Goal: Entertainment & Leisure: Browse casually

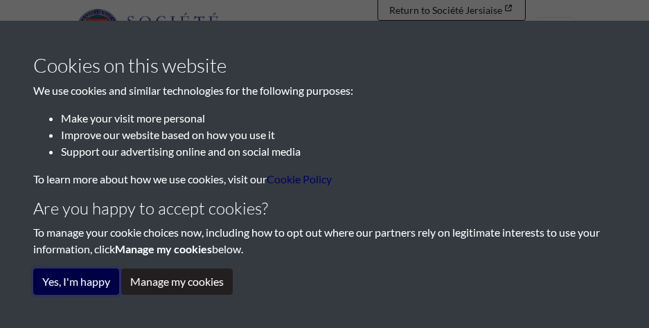
click at [105, 279] on button "Yes, I'm happy" at bounding box center [76, 282] width 86 height 26
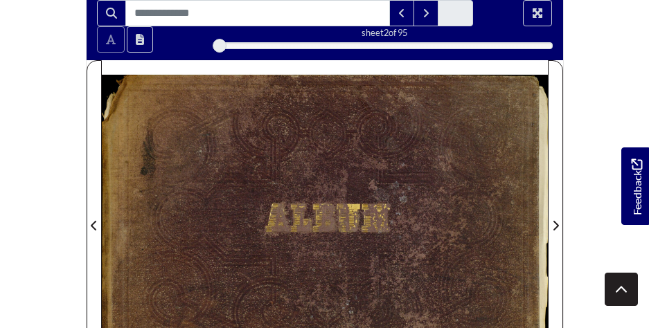
scroll to position [411, 0]
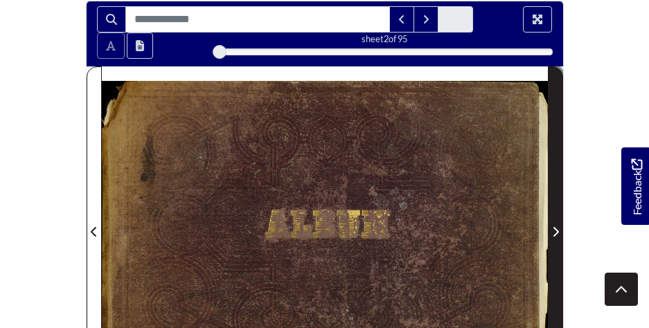
click at [549, 224] on span "Next Page" at bounding box center [556, 232] width 14 height 17
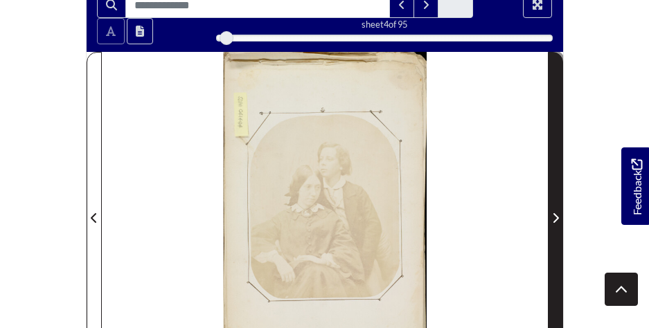
click at [549, 210] on span "Next Page" at bounding box center [556, 218] width 14 height 17
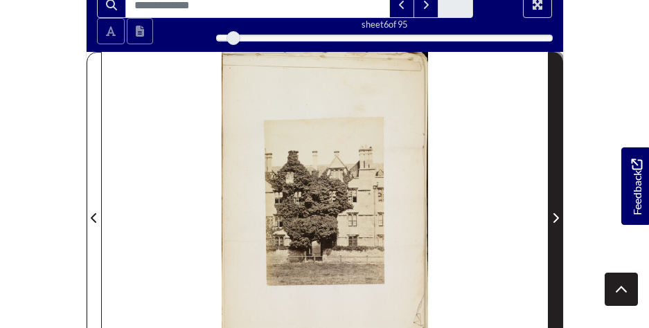
click at [549, 210] on span "Next Page" at bounding box center [556, 218] width 14 height 17
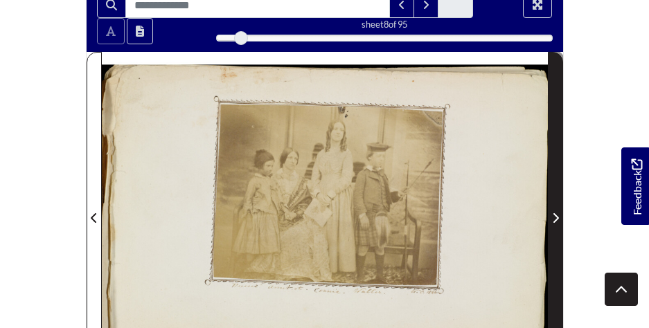
click at [549, 210] on span "Next Page" at bounding box center [556, 218] width 14 height 17
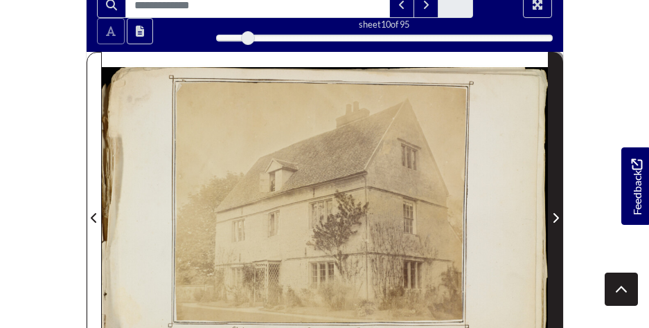
click at [549, 210] on span "Next Page" at bounding box center [556, 218] width 14 height 17
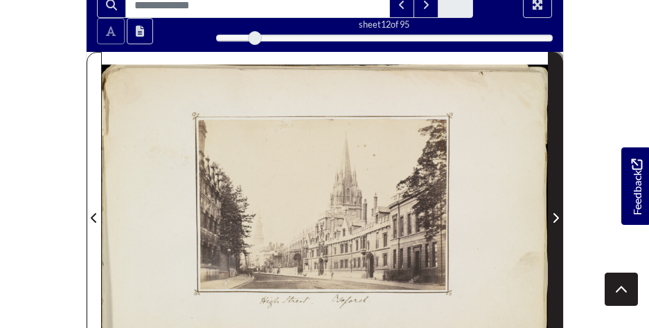
click at [549, 210] on span "Next Page" at bounding box center [556, 218] width 14 height 17
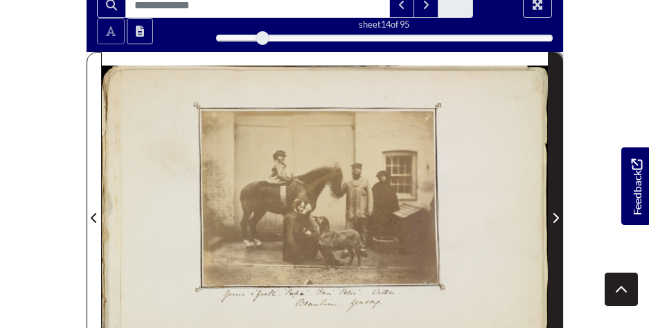
click at [549, 210] on span "Next Page" at bounding box center [556, 218] width 14 height 17
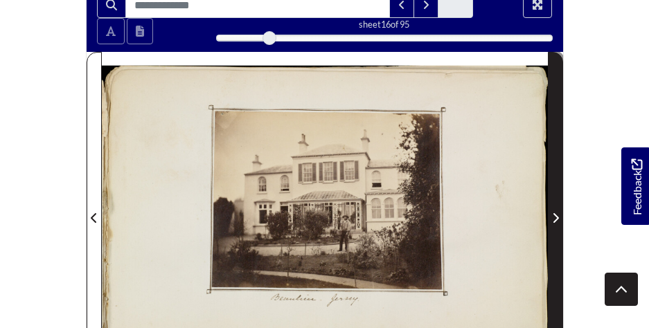
click at [549, 210] on span "Next Page" at bounding box center [556, 218] width 14 height 17
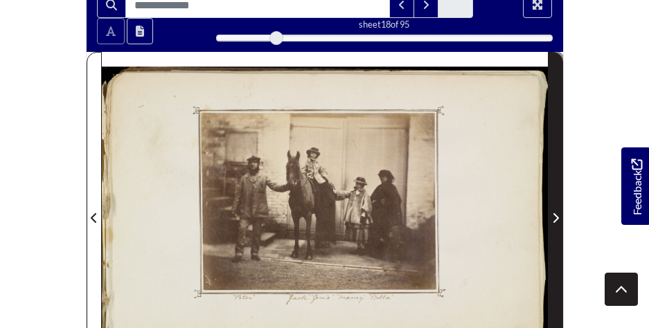
click at [549, 210] on span "Next Page" at bounding box center [556, 218] width 14 height 17
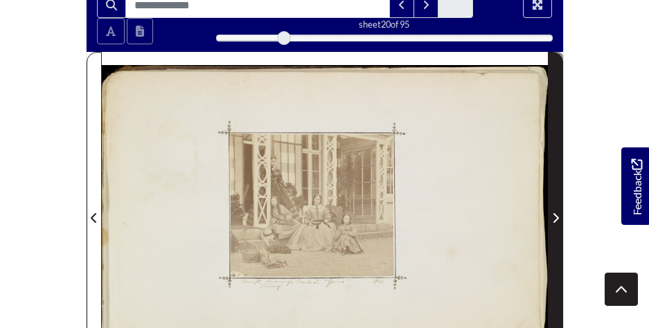
click at [549, 210] on span "Next Page" at bounding box center [556, 218] width 14 height 17
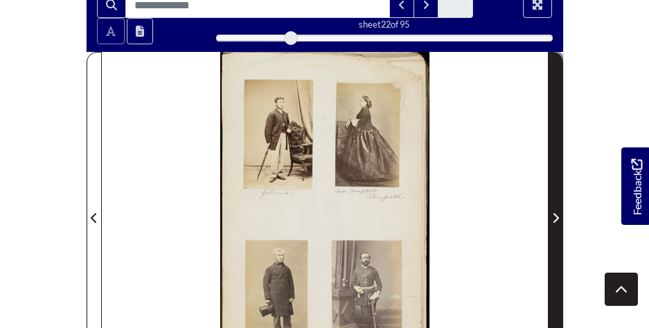
click at [549, 210] on span "Next Page" at bounding box center [556, 218] width 14 height 17
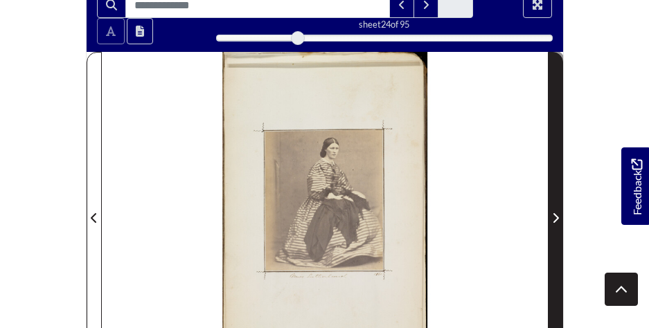
click at [549, 210] on span "Next Page" at bounding box center [556, 218] width 14 height 17
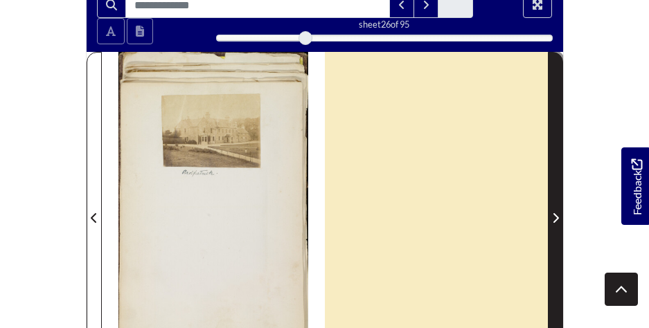
click at [549, 210] on span "Next Page" at bounding box center [556, 218] width 14 height 17
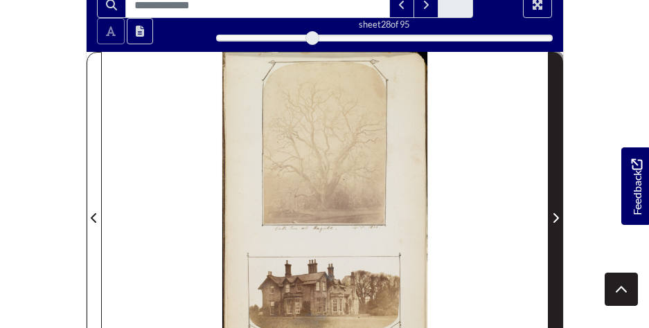
click at [549, 210] on span "Next Page" at bounding box center [556, 218] width 14 height 17
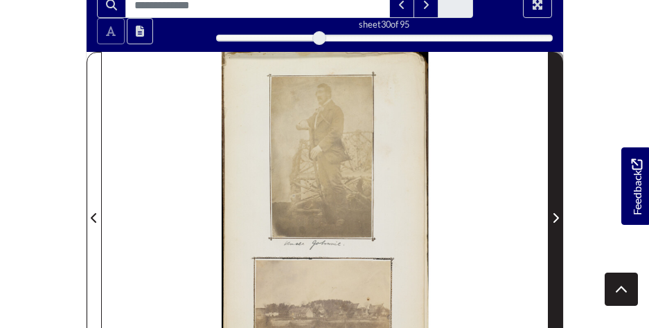
click at [549, 210] on span "Next Page" at bounding box center [556, 218] width 14 height 17
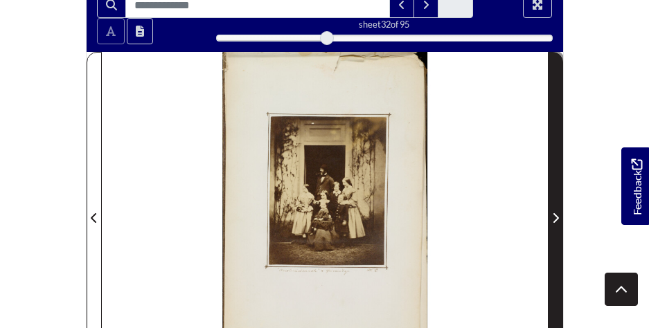
click at [549, 210] on span "Next Page" at bounding box center [556, 218] width 14 height 17
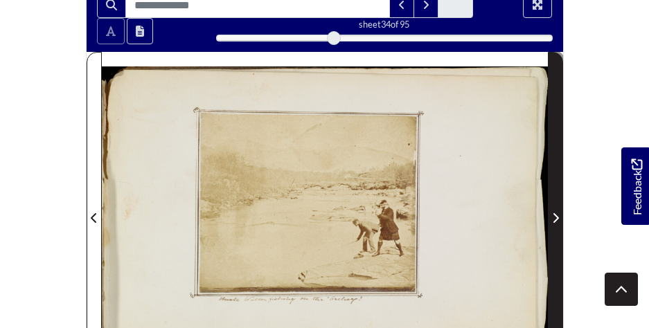
click at [549, 210] on span "Next Page" at bounding box center [556, 218] width 14 height 17
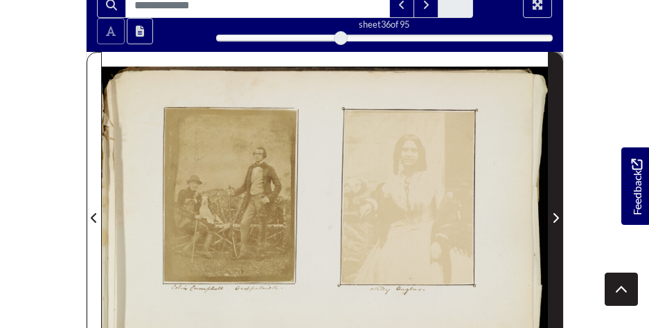
click at [549, 210] on span "Next Page" at bounding box center [556, 218] width 14 height 17
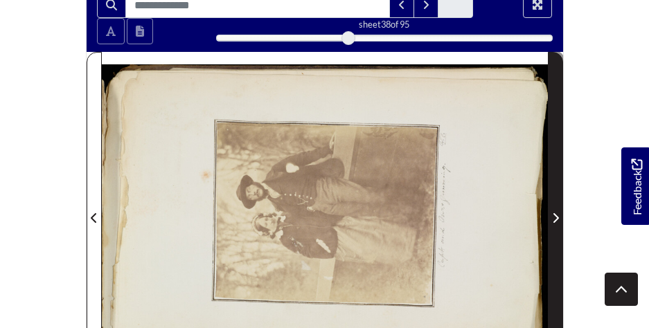
click at [549, 210] on span "Next Page" at bounding box center [556, 218] width 14 height 17
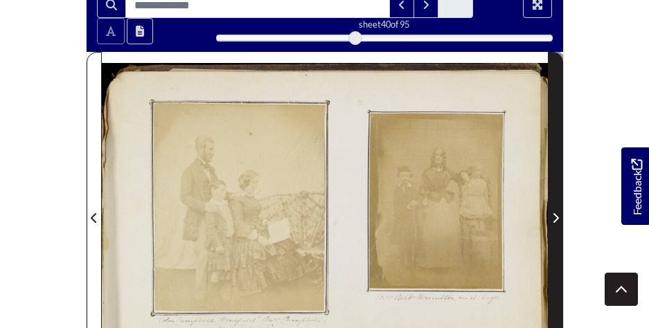
click at [549, 210] on span "Next Page" at bounding box center [556, 218] width 14 height 17
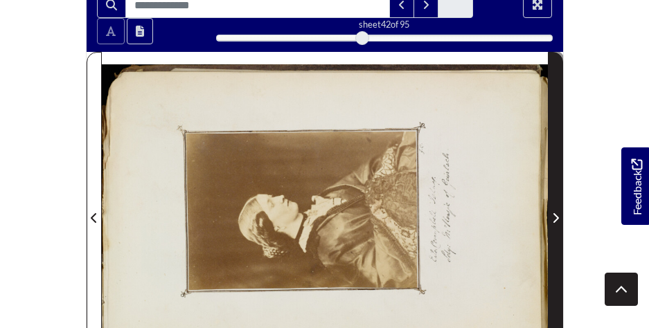
click at [549, 210] on span "Next Page" at bounding box center [556, 218] width 14 height 17
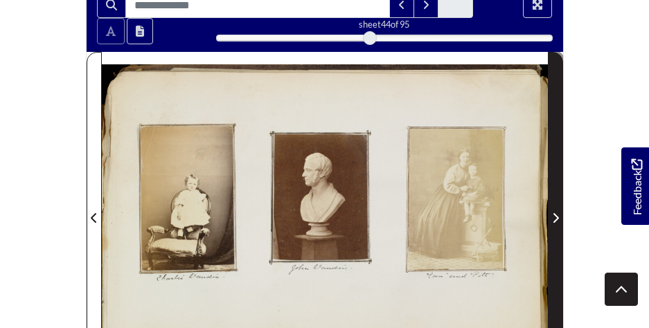
click at [549, 210] on span "Next Page" at bounding box center [556, 218] width 14 height 17
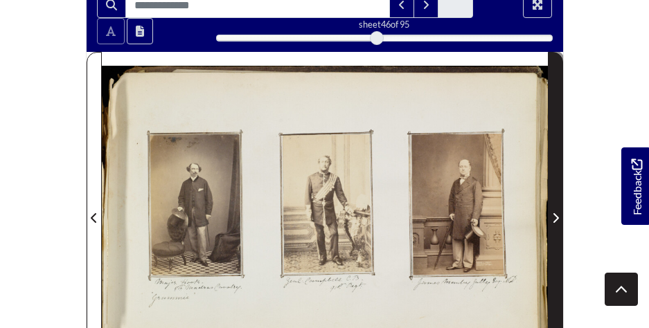
click at [549, 210] on span "Next Page" at bounding box center [556, 218] width 14 height 17
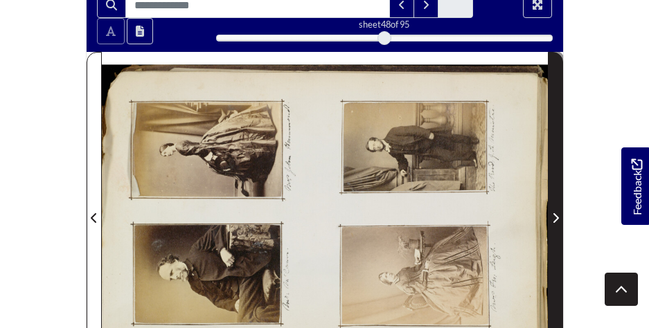
click at [549, 210] on span "Next Page" at bounding box center [556, 218] width 14 height 17
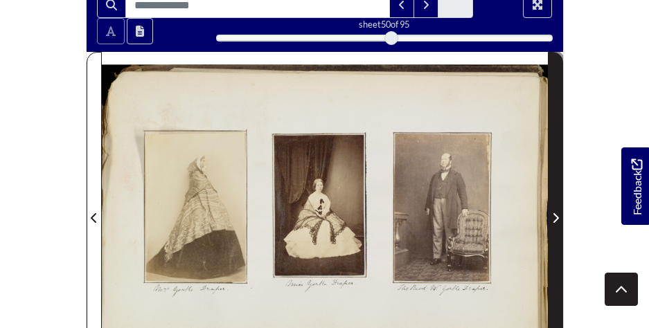
click at [549, 210] on span "Next Page" at bounding box center [556, 218] width 14 height 17
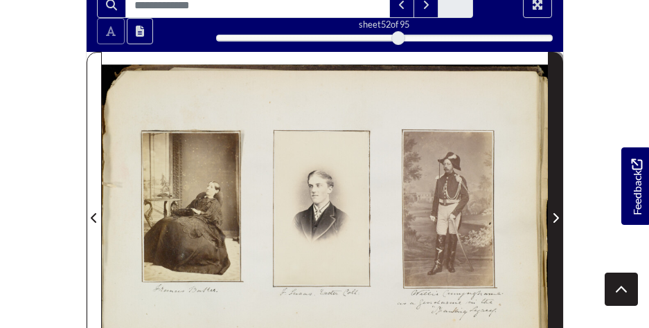
click at [549, 210] on span "Next Page" at bounding box center [556, 218] width 14 height 17
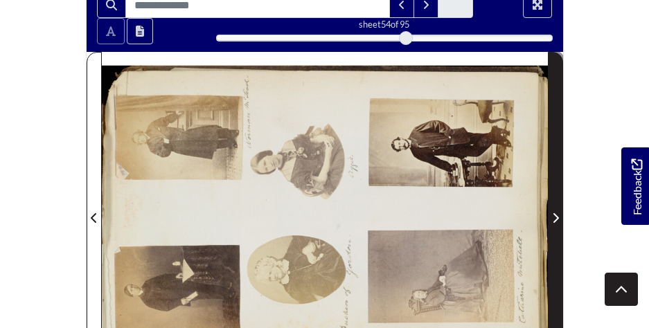
click at [549, 210] on span "Next Page" at bounding box center [556, 218] width 14 height 17
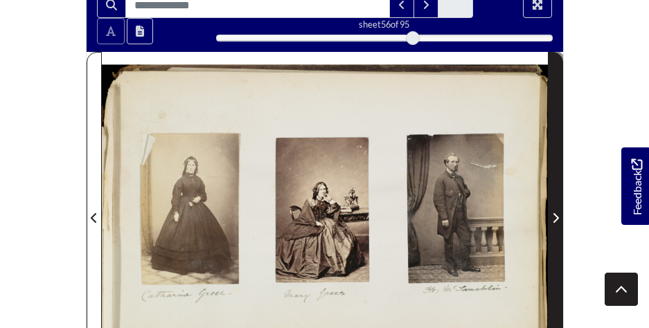
click at [549, 210] on span "Next Page" at bounding box center [556, 218] width 14 height 17
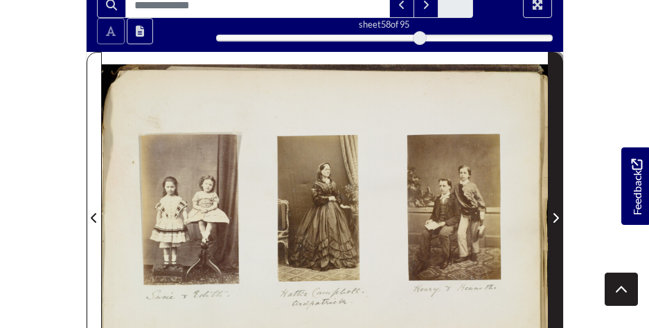
click at [549, 210] on span "Next Page" at bounding box center [556, 218] width 14 height 17
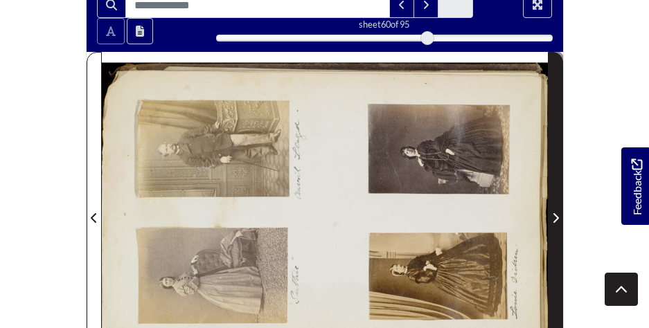
click at [549, 210] on span "Next Page" at bounding box center [556, 218] width 14 height 17
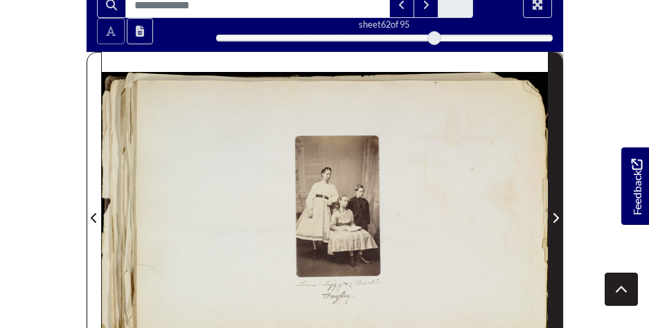
click at [549, 210] on span "Next Page" at bounding box center [556, 218] width 14 height 17
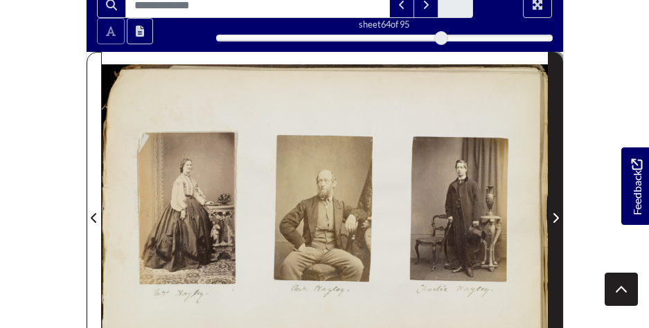
click at [549, 210] on span "Next Page" at bounding box center [556, 218] width 14 height 17
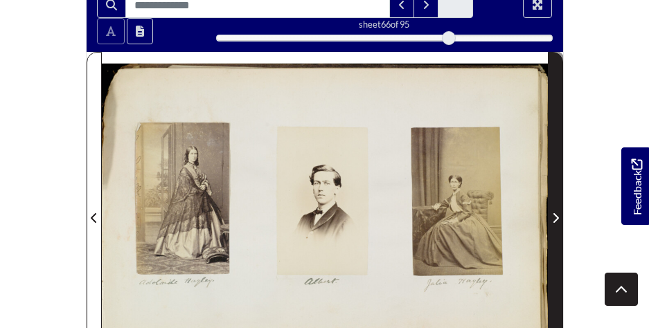
click at [549, 210] on span "Next Page" at bounding box center [556, 218] width 14 height 17
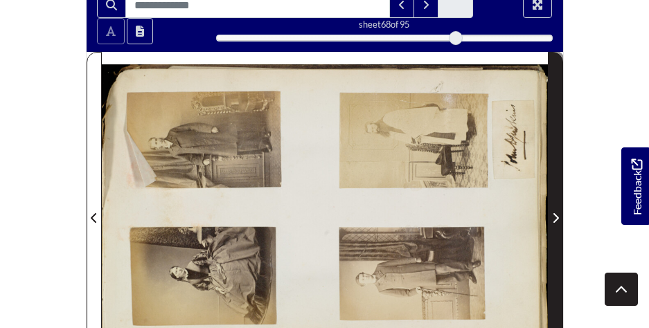
click at [549, 210] on span "Next Page" at bounding box center [556, 218] width 14 height 17
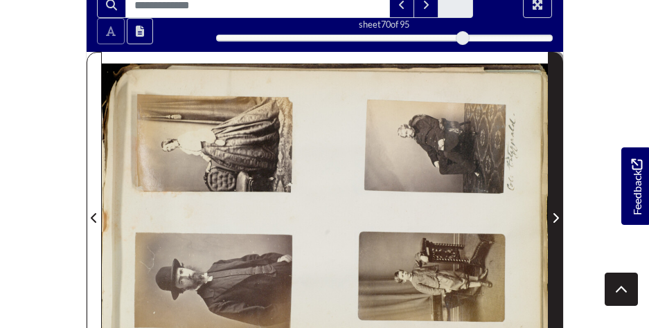
click at [549, 210] on span "Next Page" at bounding box center [556, 218] width 14 height 17
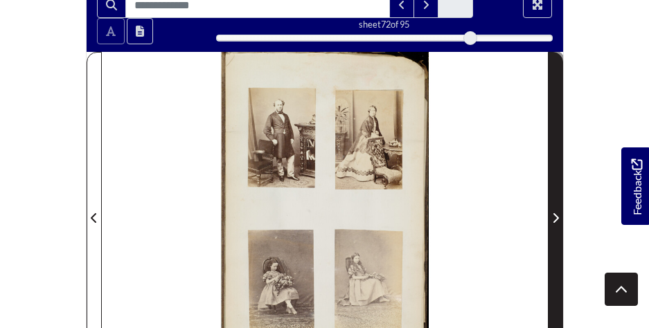
click at [549, 210] on span "Next Page" at bounding box center [556, 218] width 14 height 17
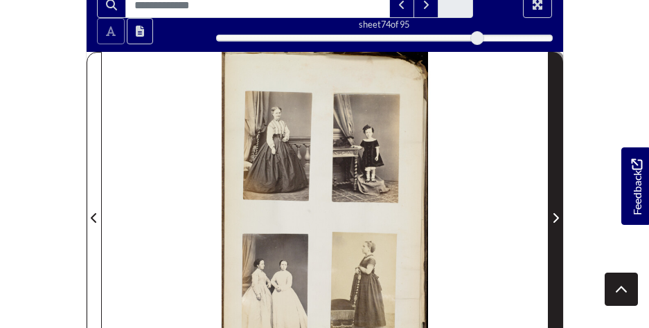
click at [549, 210] on span "Next Page" at bounding box center [556, 218] width 14 height 17
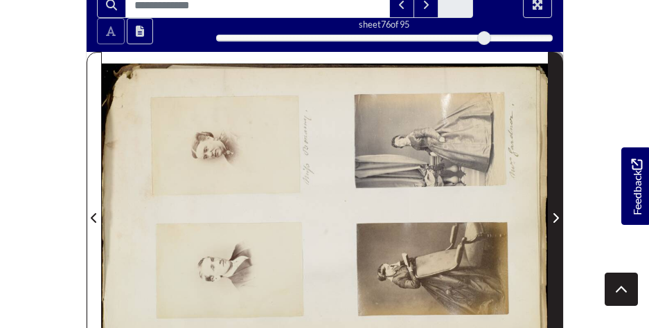
click at [549, 210] on span "Next Page" at bounding box center [556, 218] width 14 height 17
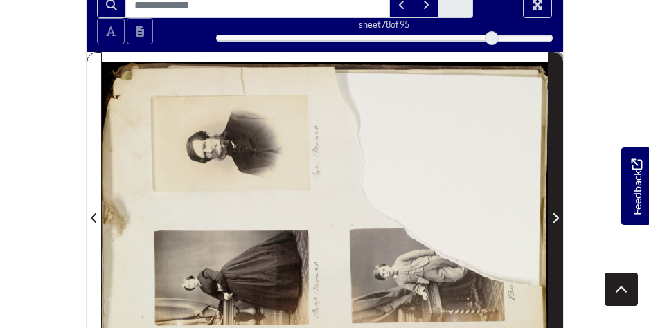
click at [549, 210] on span "Next Page" at bounding box center [556, 218] width 14 height 17
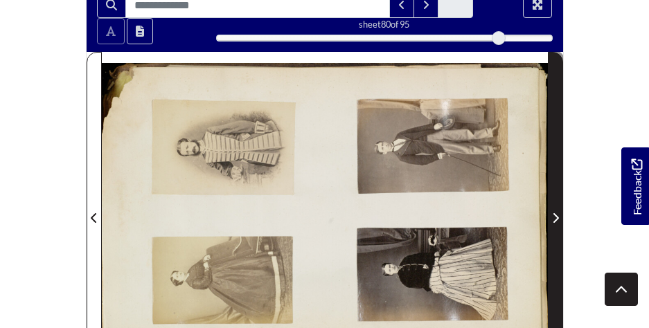
click at [549, 210] on span "Next Page" at bounding box center [556, 218] width 14 height 17
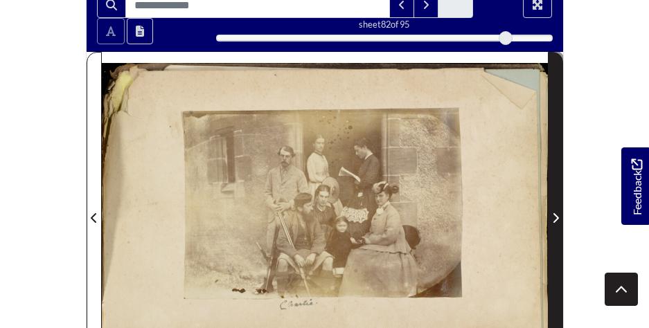
click at [549, 210] on span "Next Page" at bounding box center [556, 218] width 14 height 17
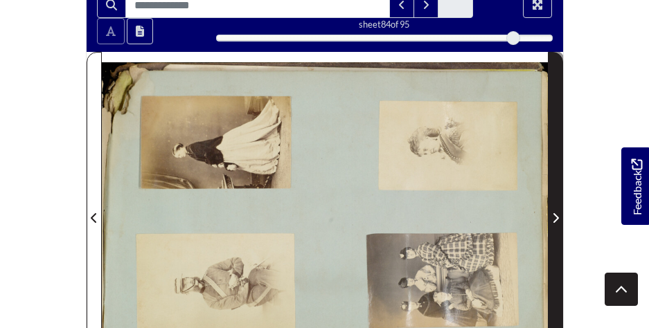
click at [549, 210] on span "Next Page" at bounding box center [556, 218] width 14 height 17
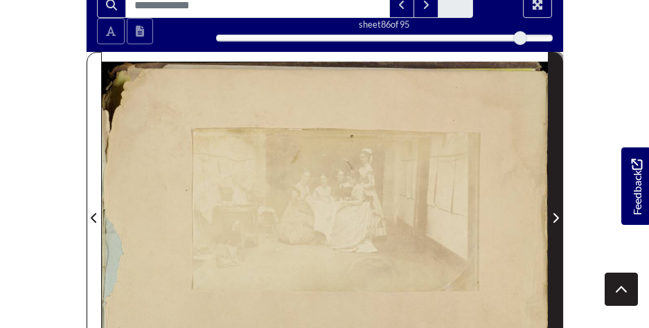
click at [549, 210] on span "Next Page" at bounding box center [556, 218] width 14 height 17
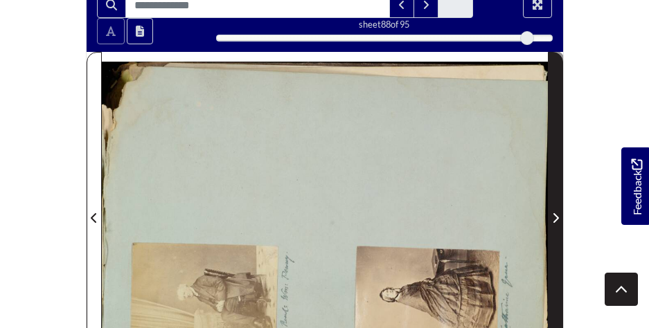
click at [549, 210] on span "Next Page" at bounding box center [556, 218] width 14 height 17
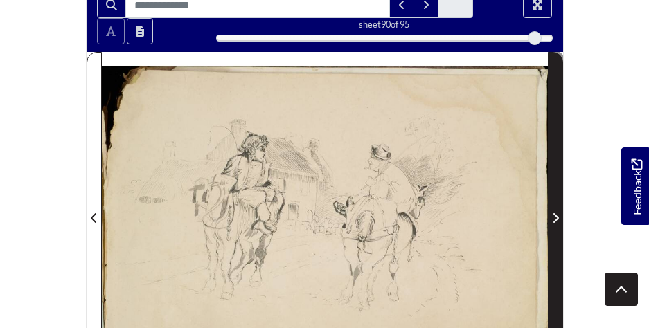
click at [549, 210] on span "Next Page" at bounding box center [556, 218] width 14 height 17
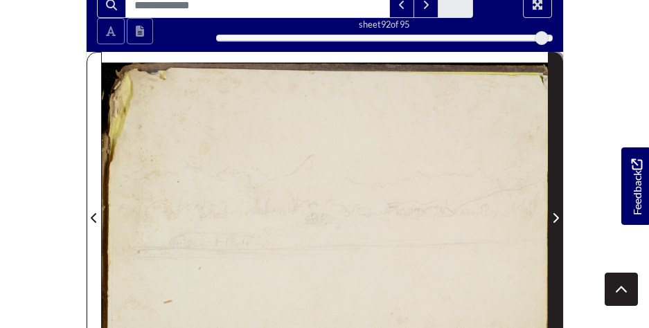
click at [549, 210] on span "Next Page" at bounding box center [556, 218] width 14 height 17
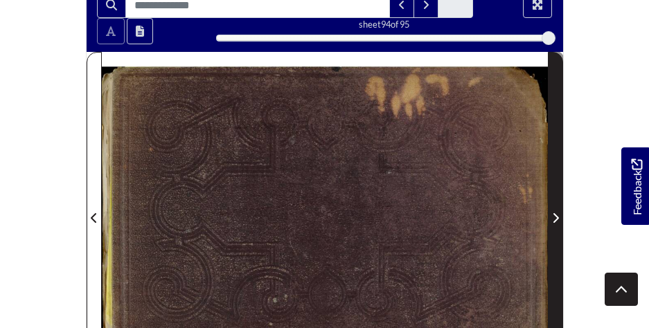
click at [549, 210] on span "Next Page" at bounding box center [556, 218] width 14 height 17
